Goal: Task Accomplishment & Management: Use online tool/utility

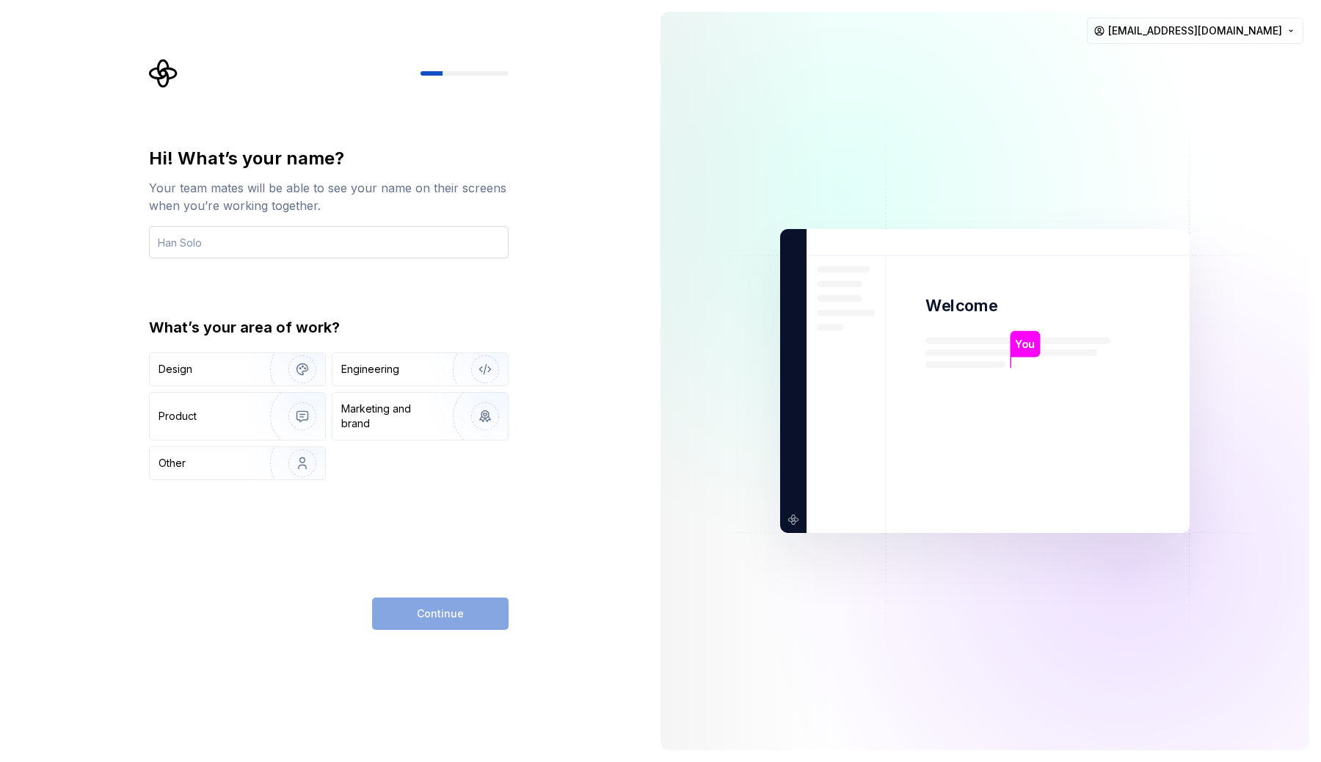
click at [225, 249] on input "text" at bounding box center [329, 242] width 360 height 32
click at [333, 231] on input "text" at bounding box center [329, 242] width 360 height 32
type input "gryfinndor"
click at [259, 362] on img "button" at bounding box center [293, 369] width 94 height 98
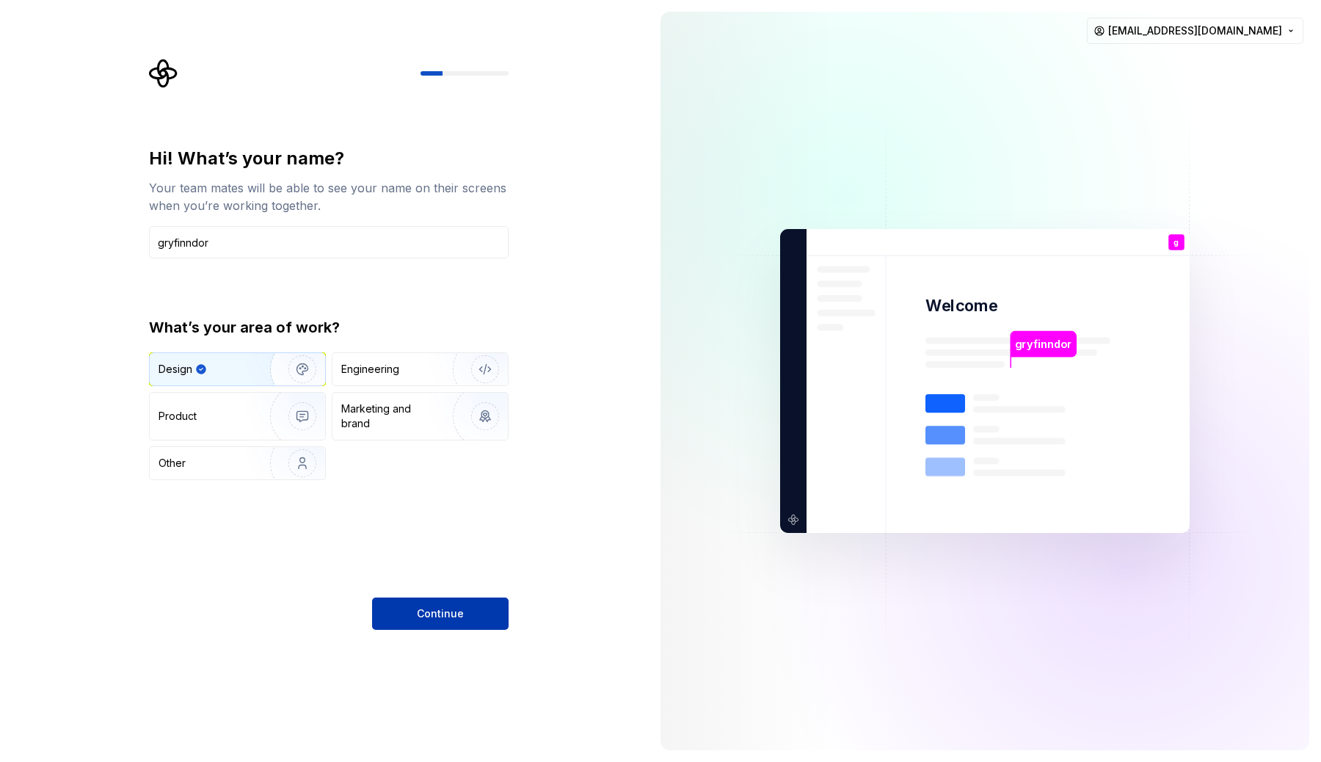
click at [433, 609] on span "Continue" at bounding box center [440, 613] width 47 height 15
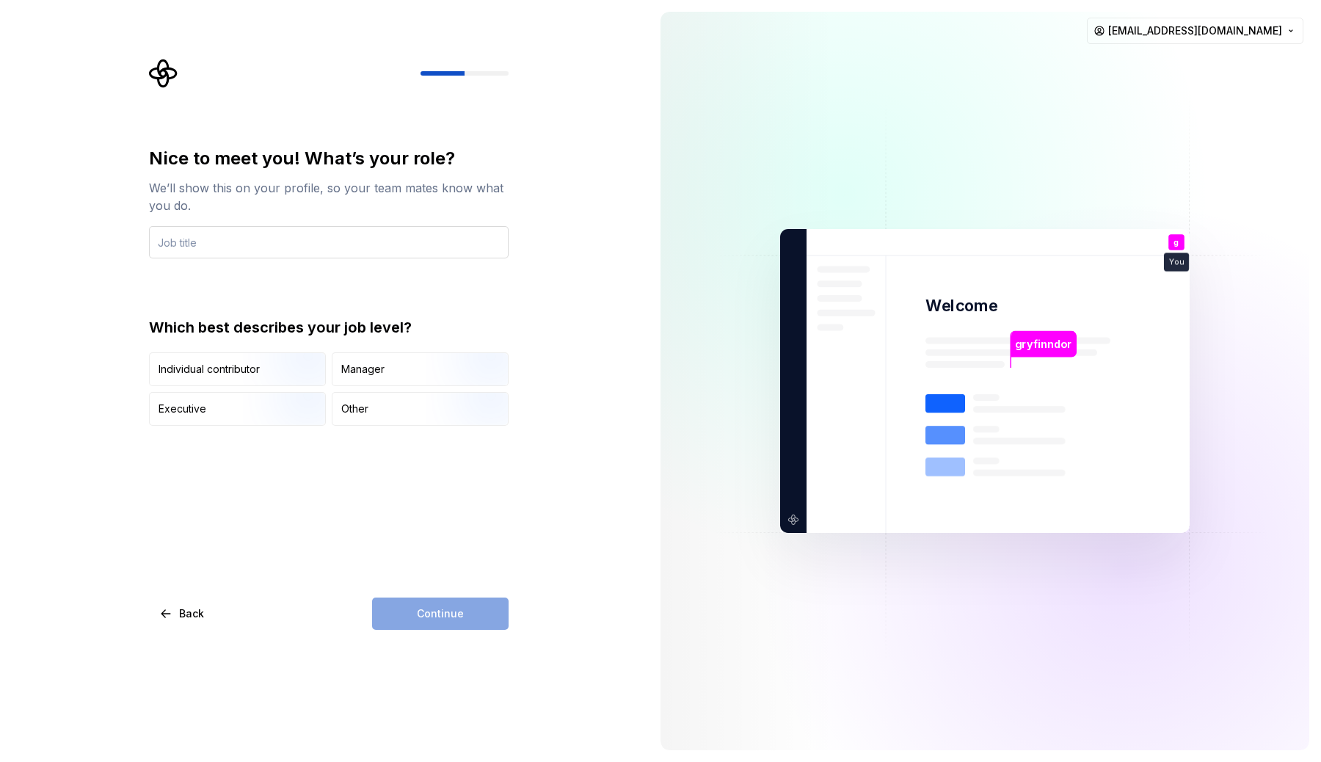
click at [382, 247] on input "text" at bounding box center [329, 242] width 360 height 32
type input "Senior Product Designer"
click at [273, 399] on img "button" at bounding box center [290, 427] width 94 height 98
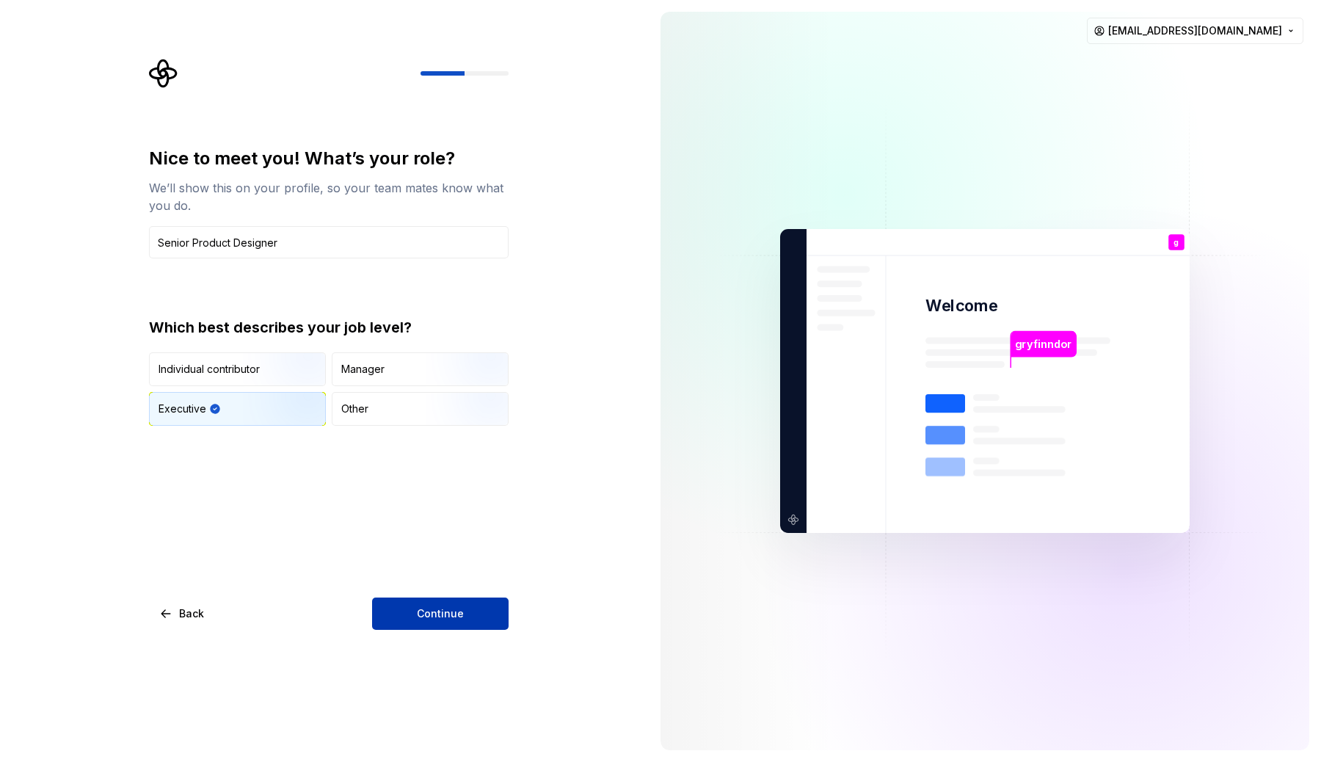
click at [504, 616] on button "Continue" at bounding box center [440, 614] width 137 height 32
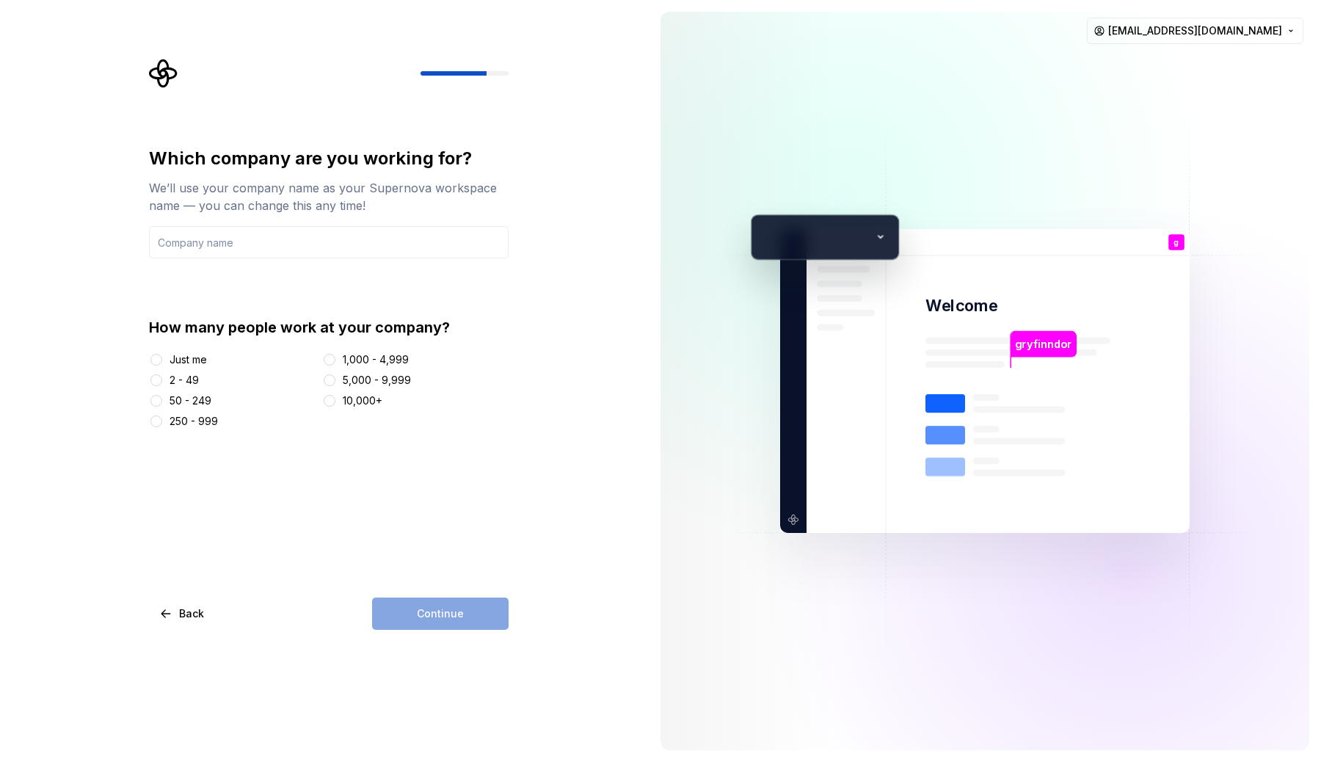
click at [181, 380] on div "2 - 49" at bounding box center [184, 380] width 29 height 15
click at [162, 380] on button "2 - 49" at bounding box center [156, 380] width 12 height 12
click at [208, 253] on input "text" at bounding box center [329, 242] width 360 height 32
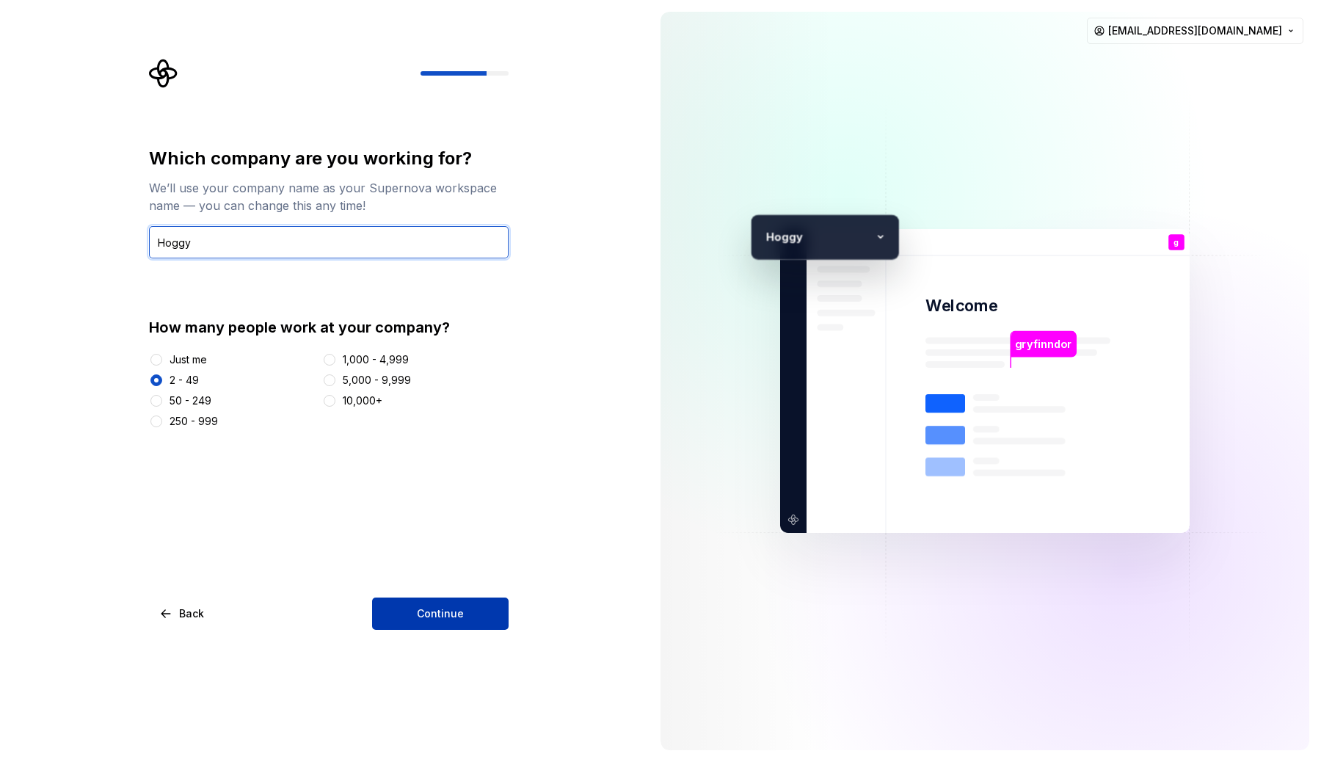
type input "Hoggy"
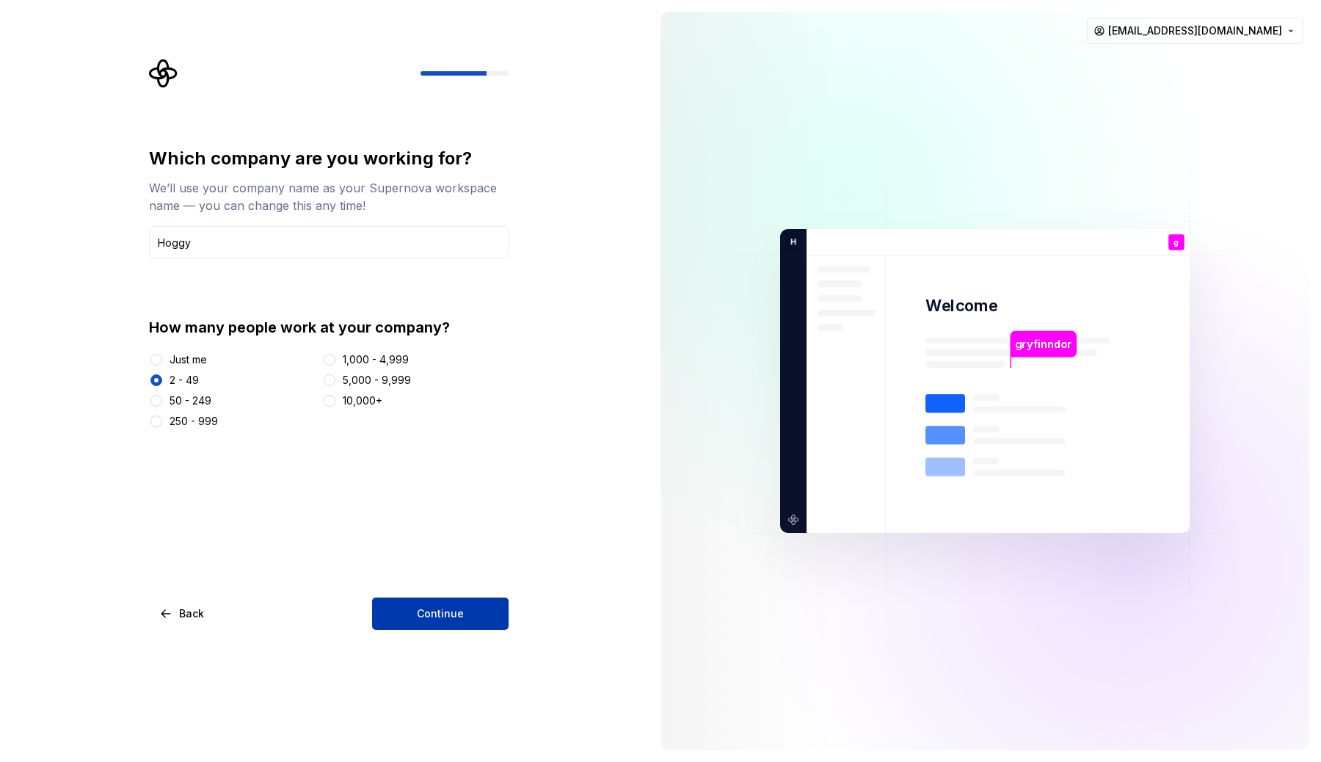
click at [423, 598] on button "Continue" at bounding box center [440, 614] width 137 height 32
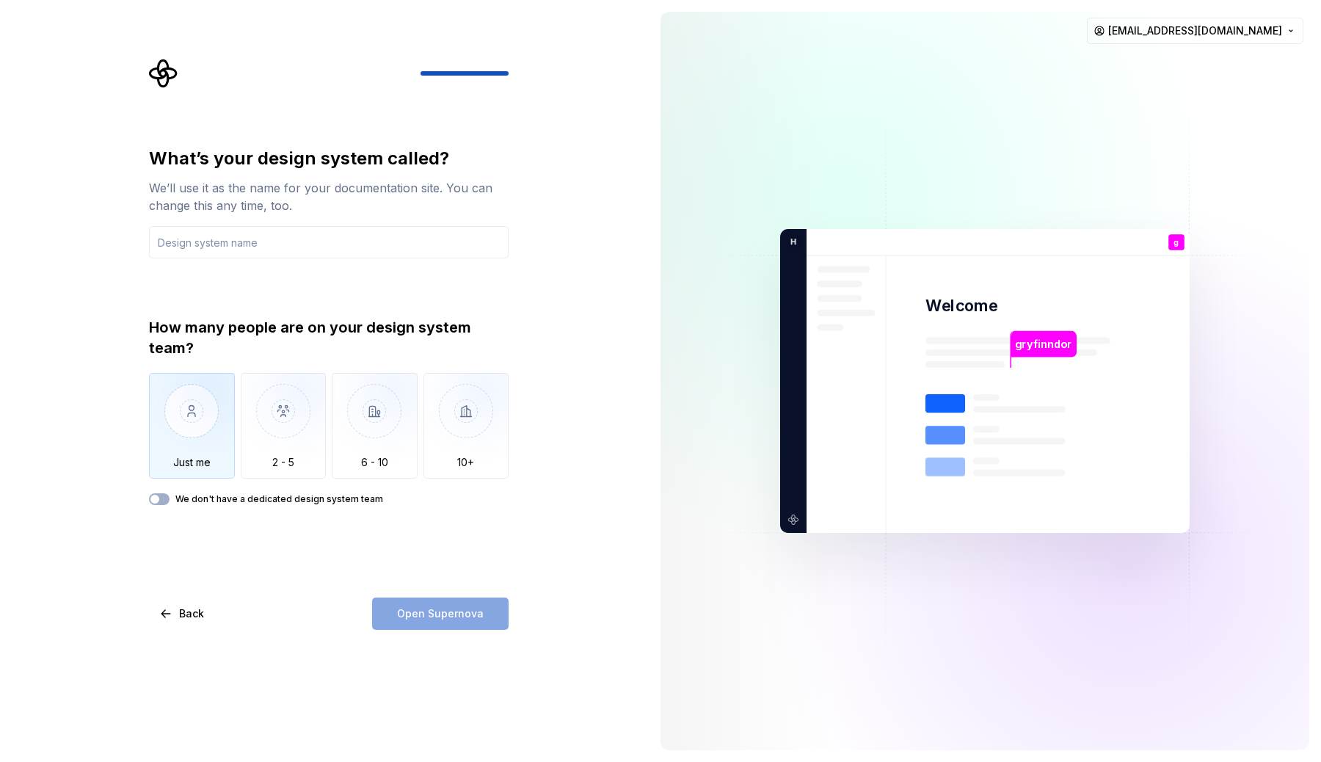
click at [184, 402] on img "button" at bounding box center [192, 422] width 86 height 98
click at [327, 239] on input "text" at bounding box center [329, 242] width 360 height 32
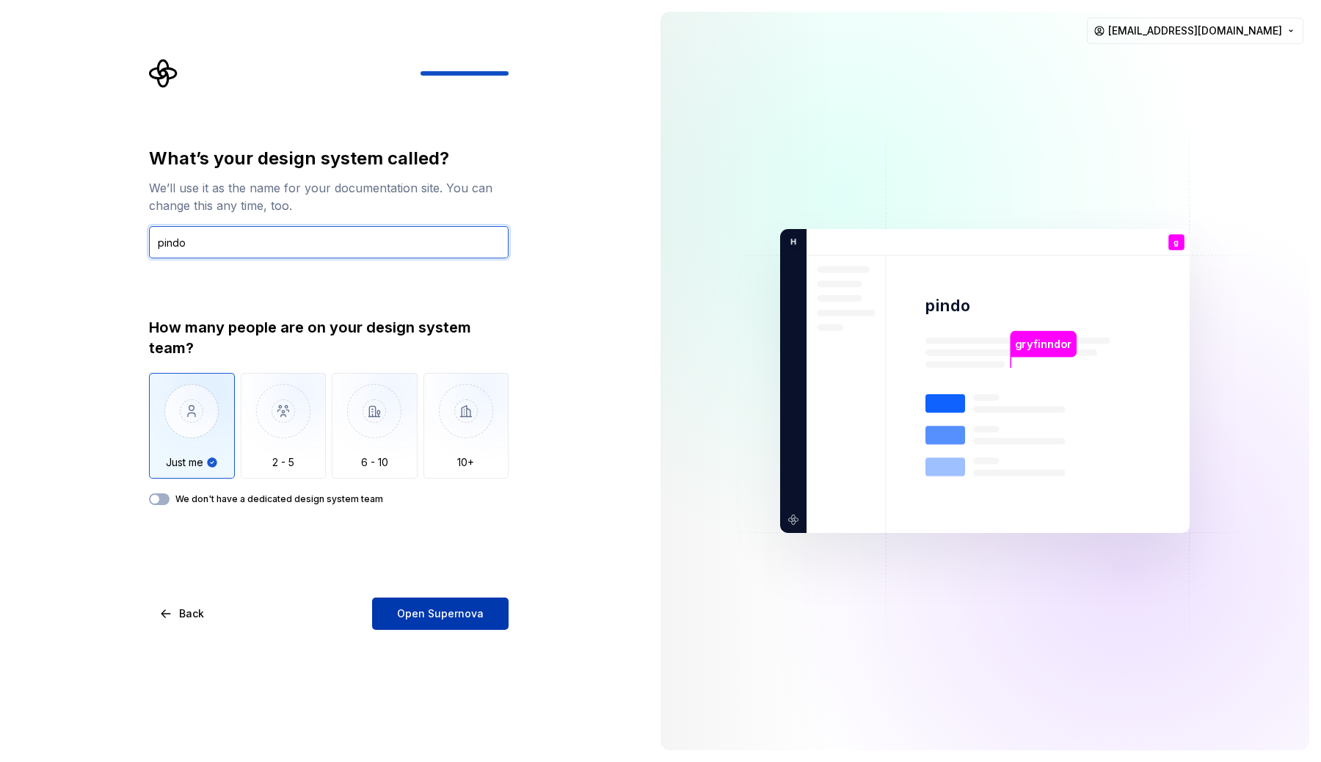
type input "pindo"
click at [432, 620] on span "Open Supernova" at bounding box center [440, 613] width 87 height 15
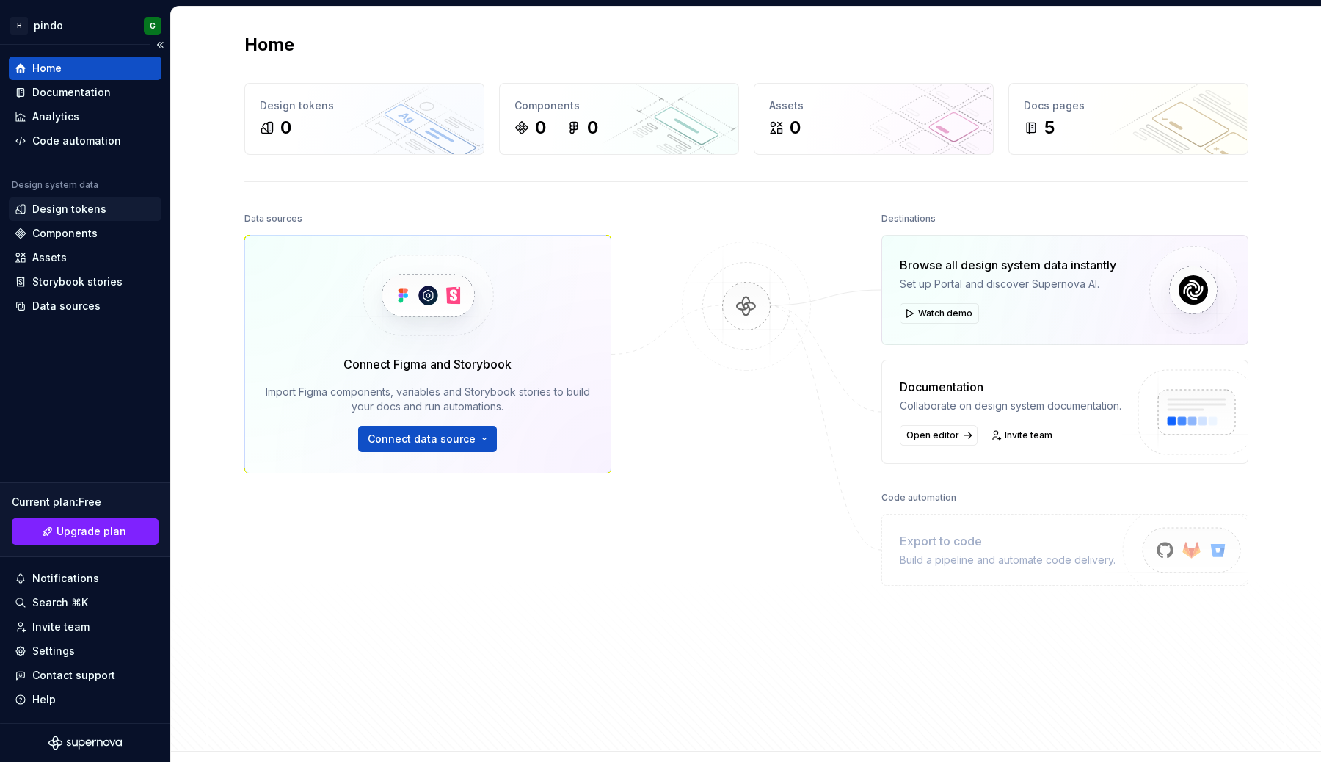
click at [74, 208] on div "Design tokens" at bounding box center [69, 209] width 74 height 15
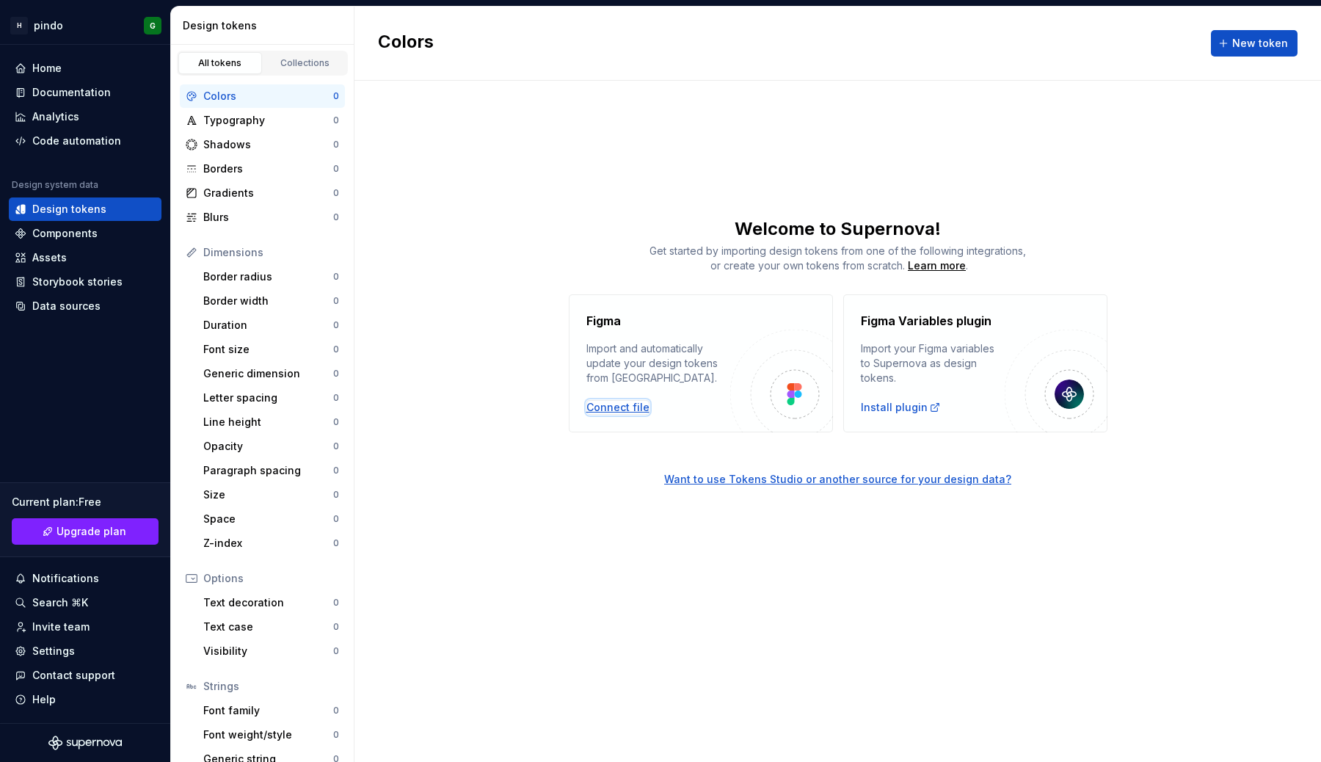
click at [633, 410] on div "Connect file" at bounding box center [618, 407] width 63 height 15
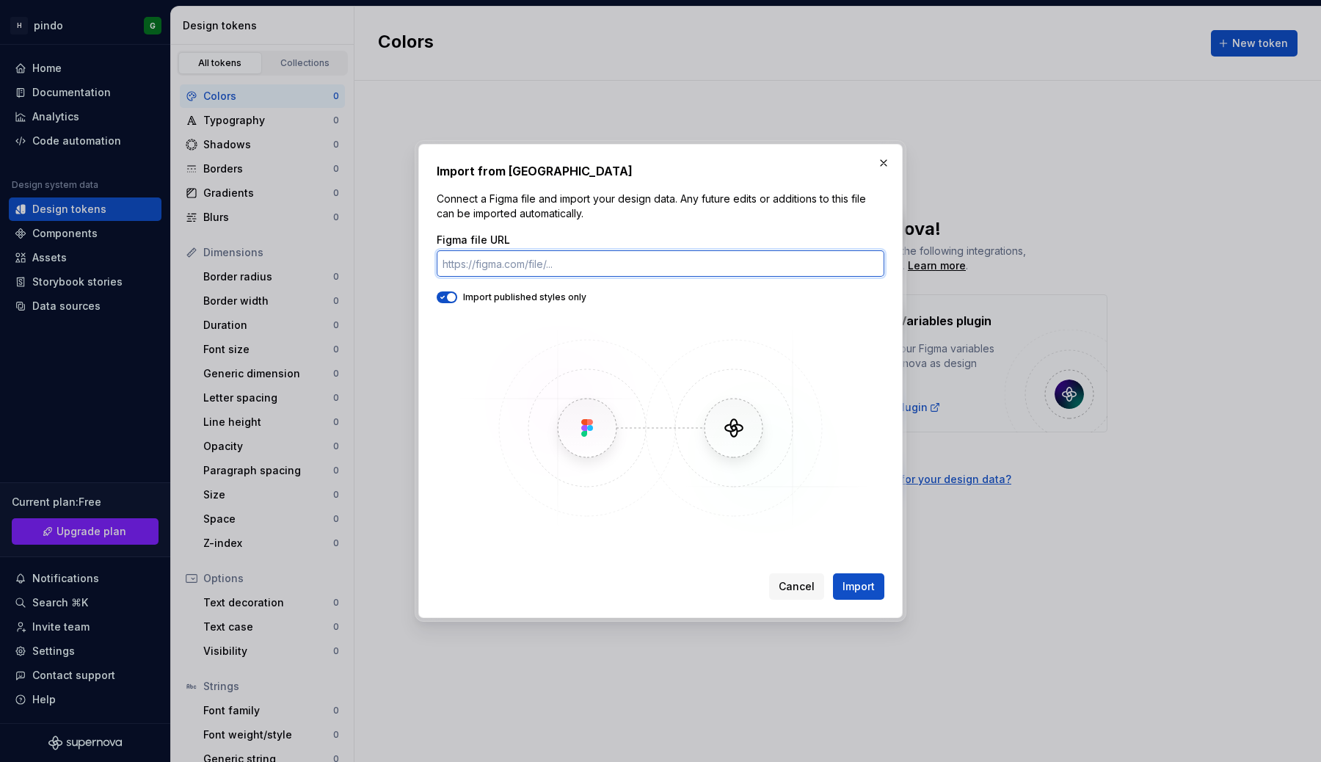
click at [617, 261] on input "Figma file URL" at bounding box center [661, 263] width 448 height 26
paste input "[URL][DOMAIN_NAME]"
type input "[URL][DOMAIN_NAME]"
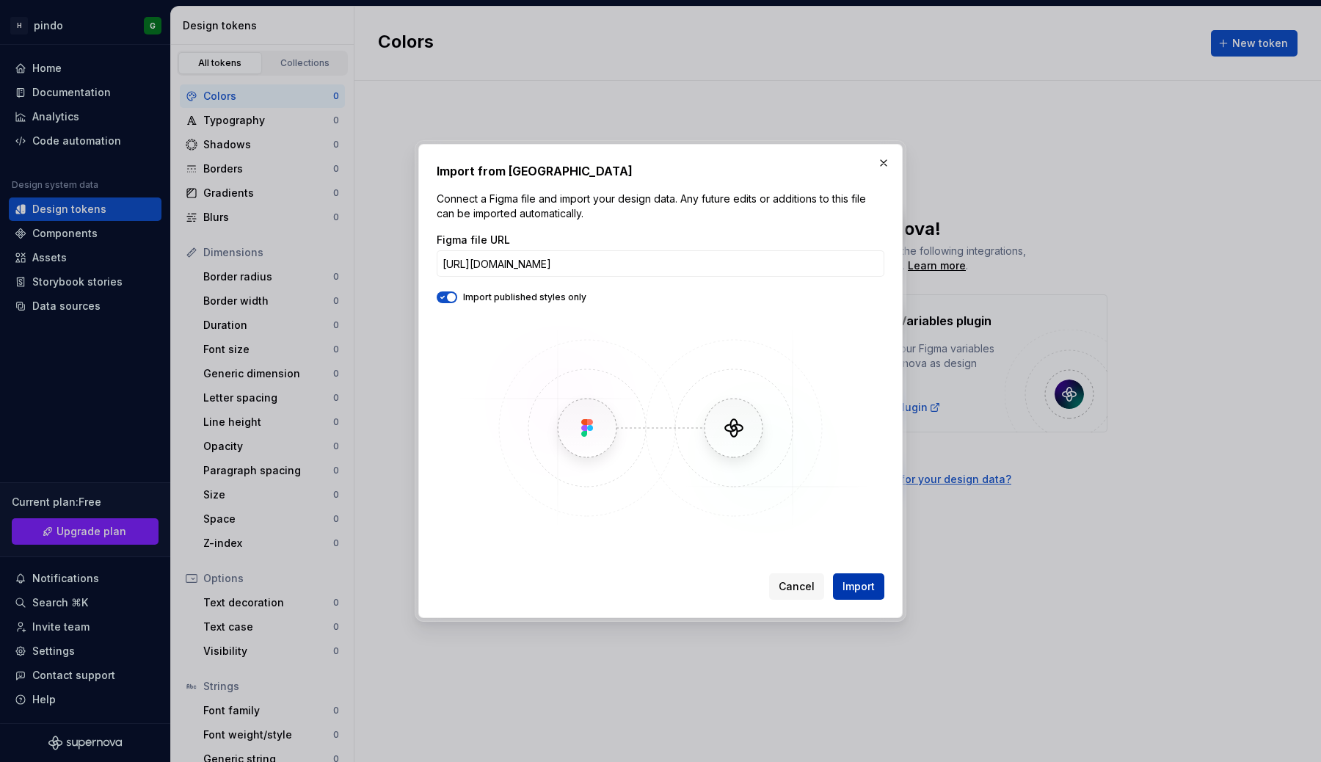
scroll to position [0, 0]
click at [847, 587] on span "Import" at bounding box center [859, 586] width 32 height 15
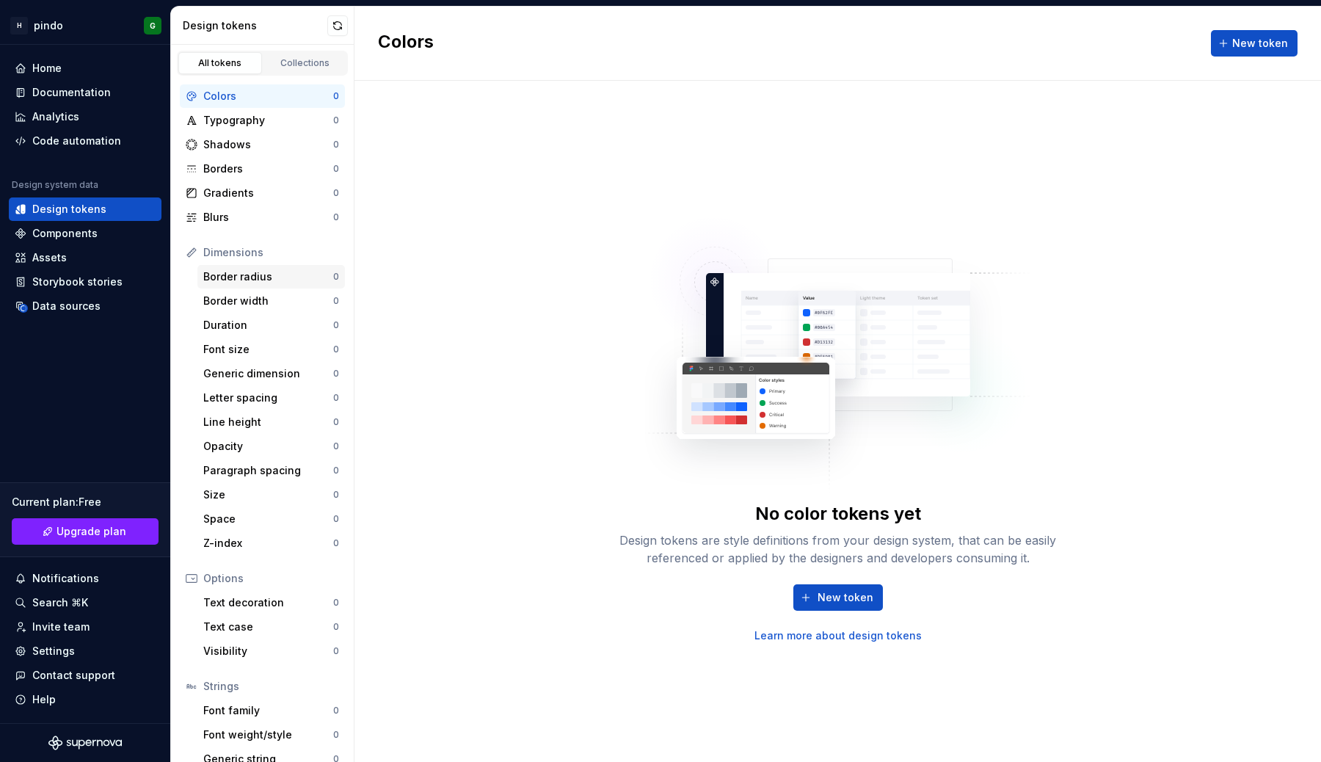
scroll to position [42, 0]
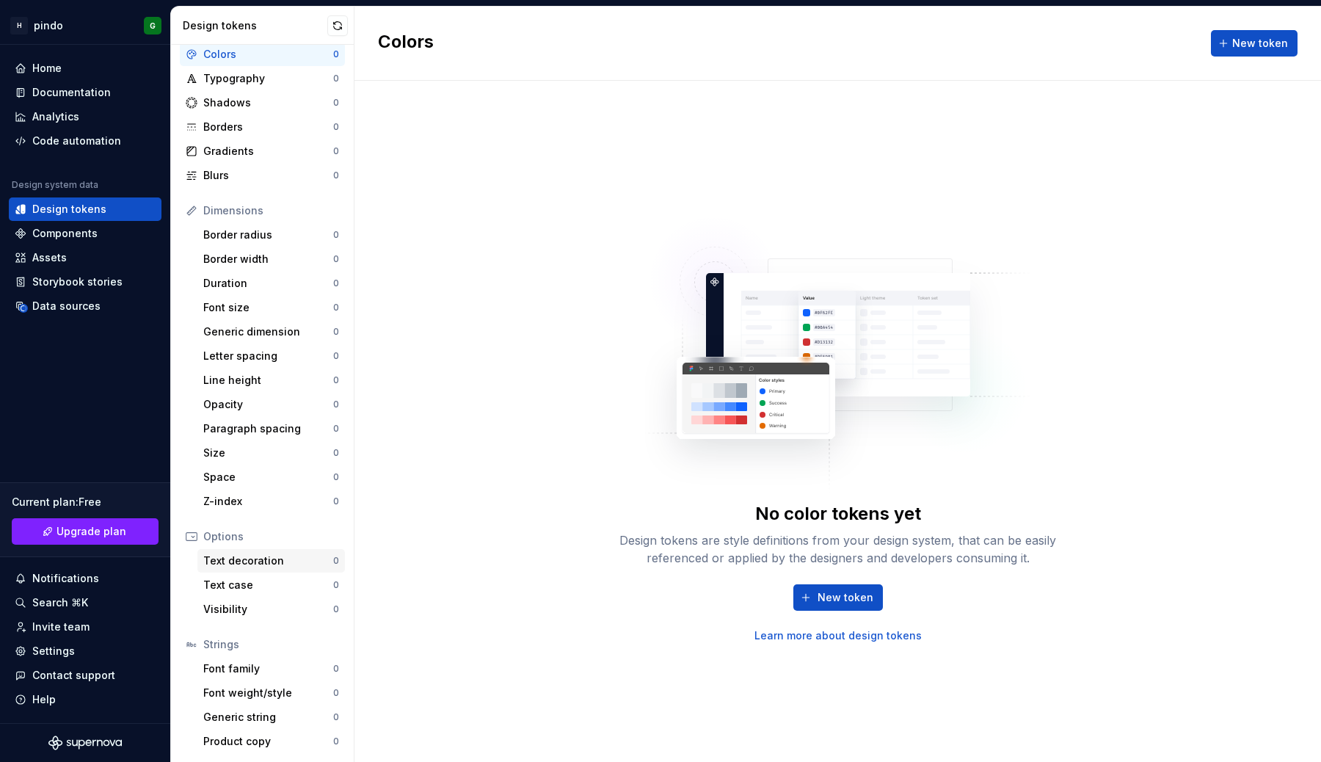
click at [262, 562] on div "Text decoration" at bounding box center [268, 561] width 130 height 15
click at [255, 590] on div "Text case" at bounding box center [268, 585] width 130 height 15
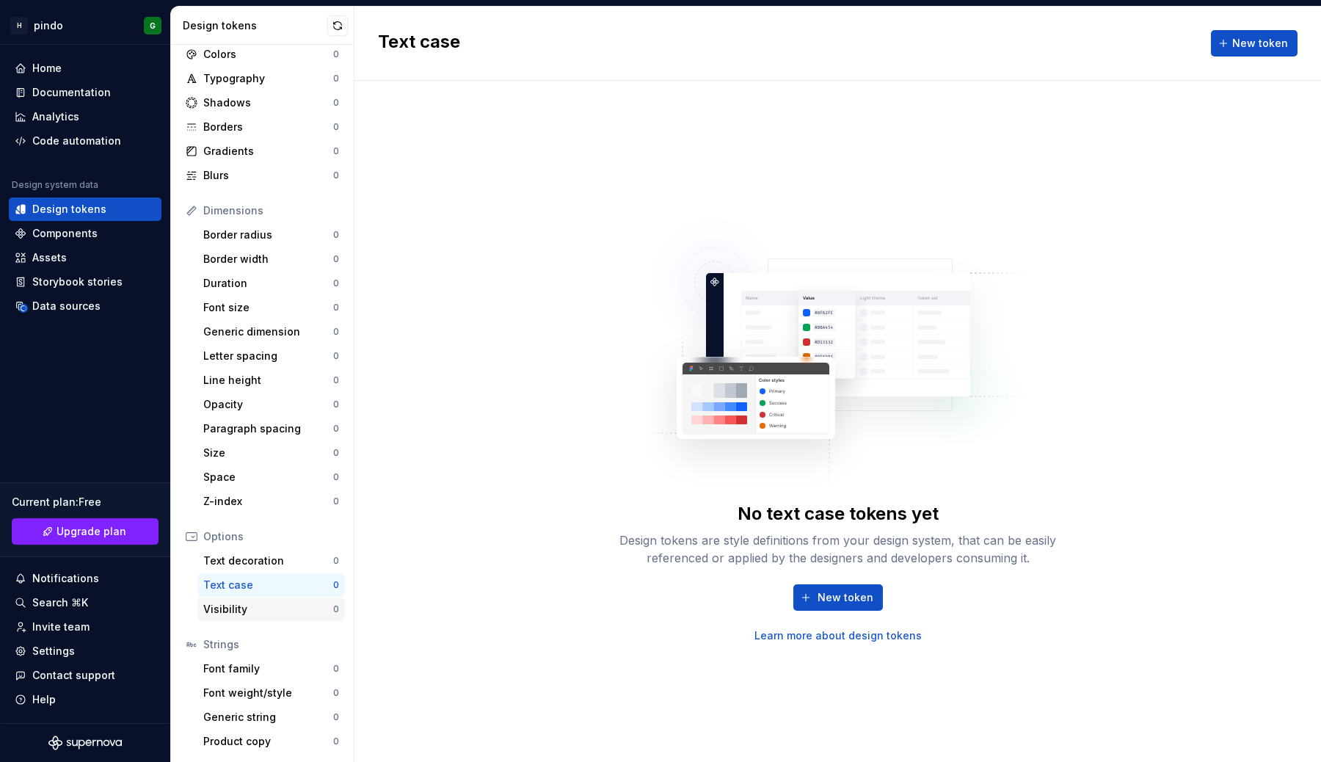
click at [247, 615] on div "Visibility" at bounding box center [268, 609] width 130 height 15
click at [262, 570] on div "Text decoration 0" at bounding box center [271, 560] width 148 height 23
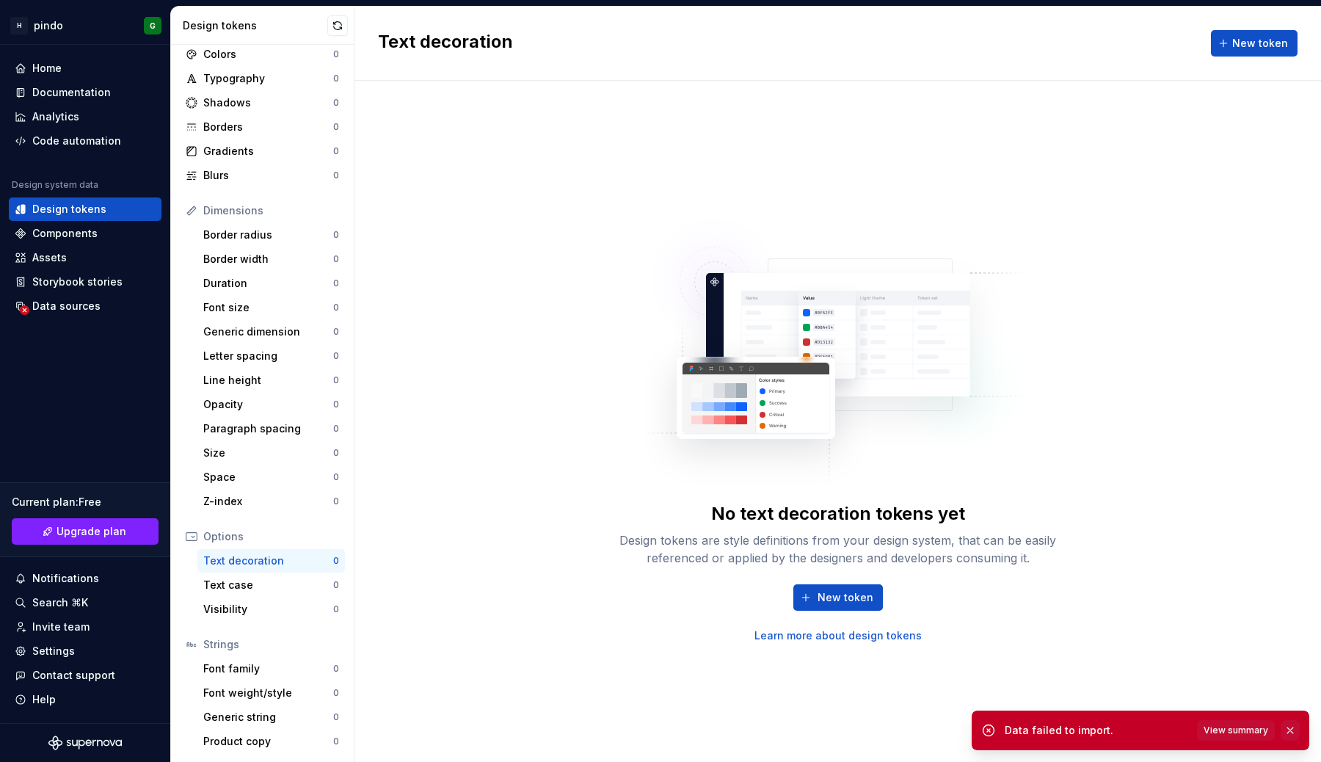
click at [1290, 728] on button "button" at bounding box center [1290, 730] width 19 height 21
